Goal: Task Accomplishment & Management: Use online tool/utility

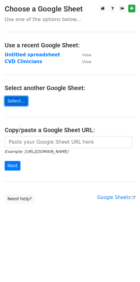
click at [19, 101] on link "Select..." at bounding box center [16, 101] width 23 height 10
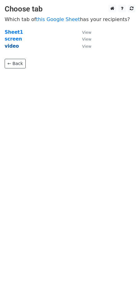
click at [13, 46] on strong "video" at bounding box center [12, 46] width 14 height 6
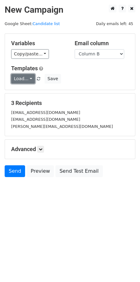
click at [29, 79] on link "Load..." at bounding box center [23, 79] width 24 height 10
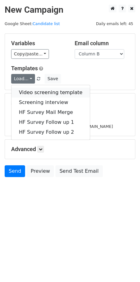
click at [35, 92] on link "Video screening template" at bounding box center [50, 93] width 78 height 10
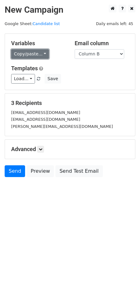
click at [36, 56] on link "Copy/paste..." at bounding box center [30, 54] width 38 height 10
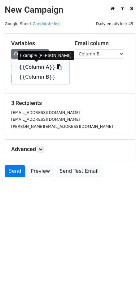
click at [36, 67] on link "{{Column A}}" at bounding box center [40, 67] width 58 height 10
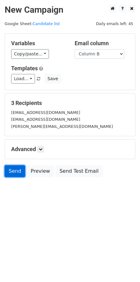
click at [13, 168] on link "Send" at bounding box center [15, 171] width 20 height 12
